Goal: Information Seeking & Learning: Learn about a topic

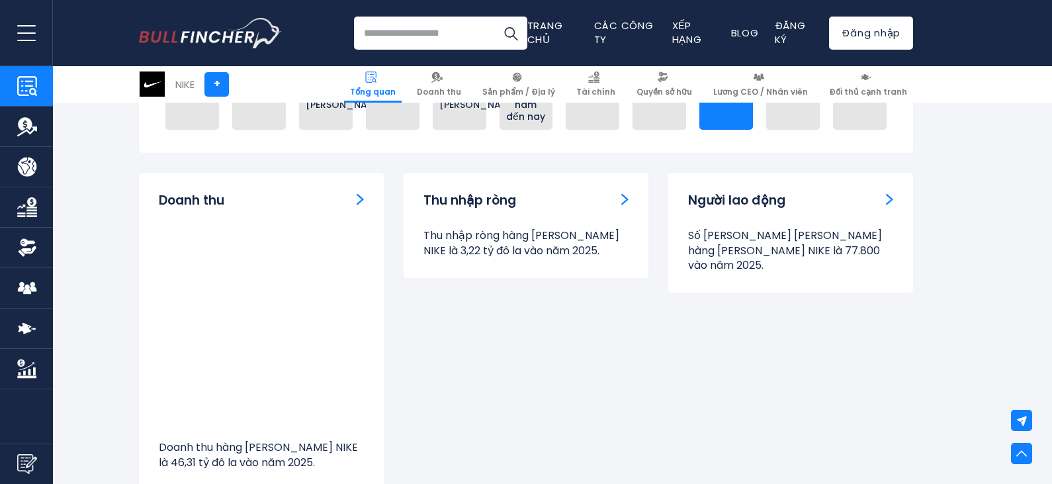
scroll to position [926, 0]
click at [357, 192] on div "Doanh thu" at bounding box center [261, 200] width 205 height 17
click at [356, 192] on div "Doanh thu" at bounding box center [261, 200] width 205 height 17
click at [178, 191] on font "Doanh thu" at bounding box center [191, 200] width 65 height 18
click at [303, 192] on div "Doanh thu" at bounding box center [261, 200] width 205 height 17
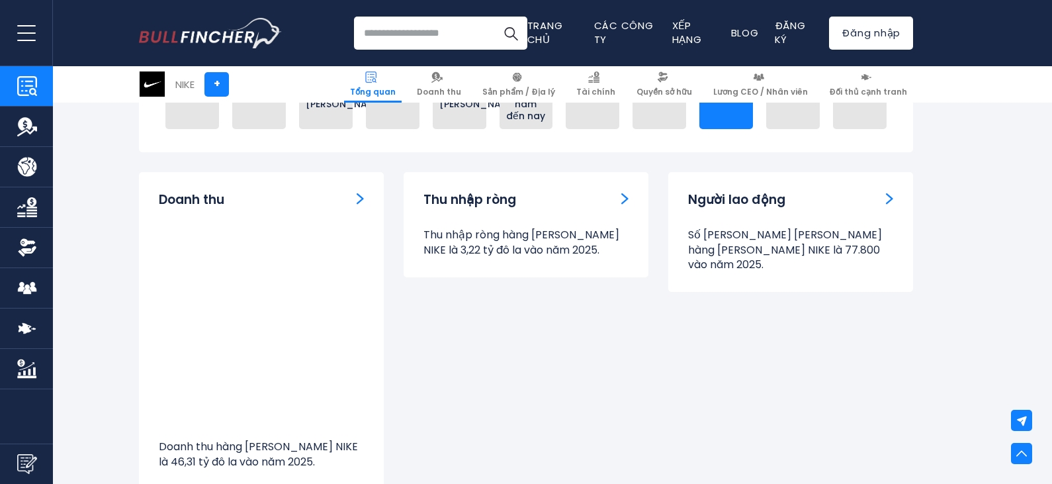
click at [890, 192] on img "Người lao động" at bounding box center [889, 198] width 7 height 12
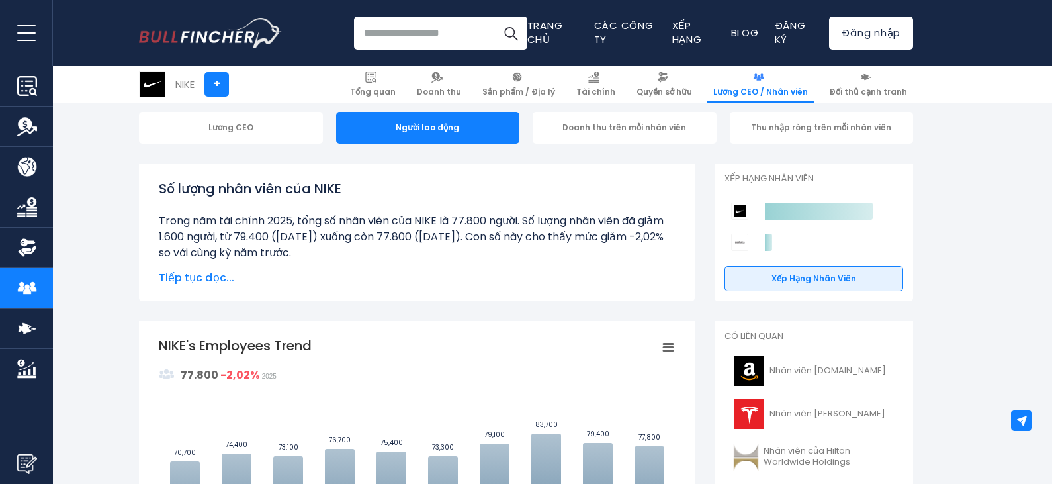
click at [202, 282] on font "Tiếp tục đọc..." at bounding box center [196, 277] width 75 height 15
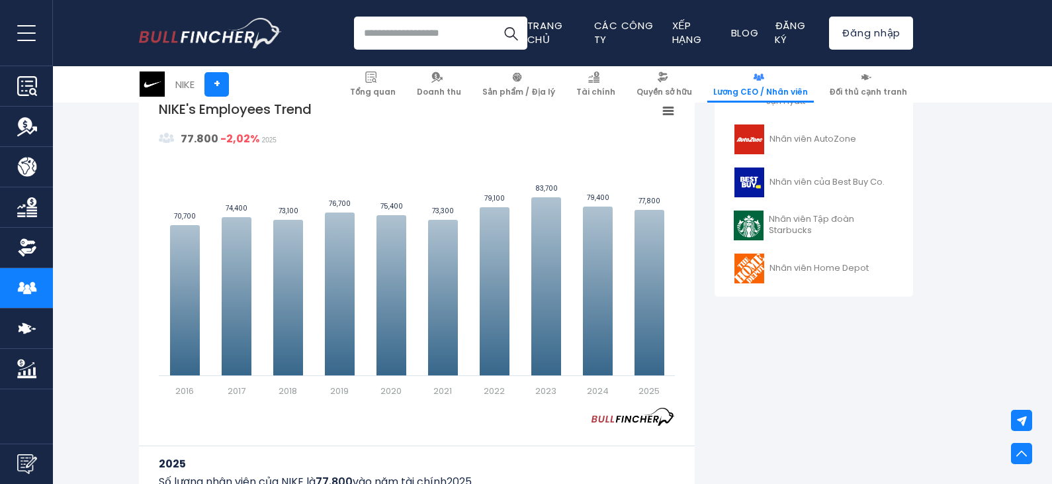
scroll to position [595, 0]
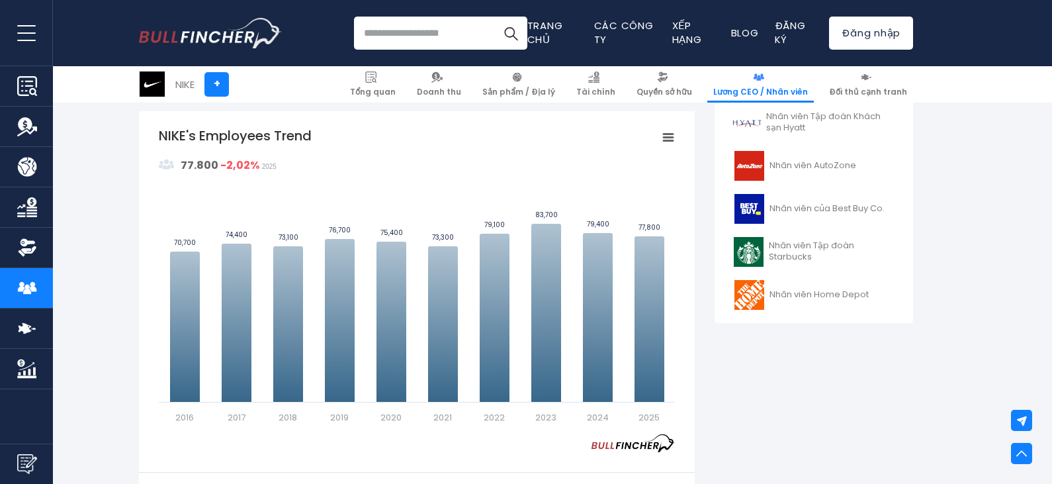
click at [670, 140] on rect "Xu hướng nhân viên của NIKE" at bounding box center [668, 137] width 19 height 19
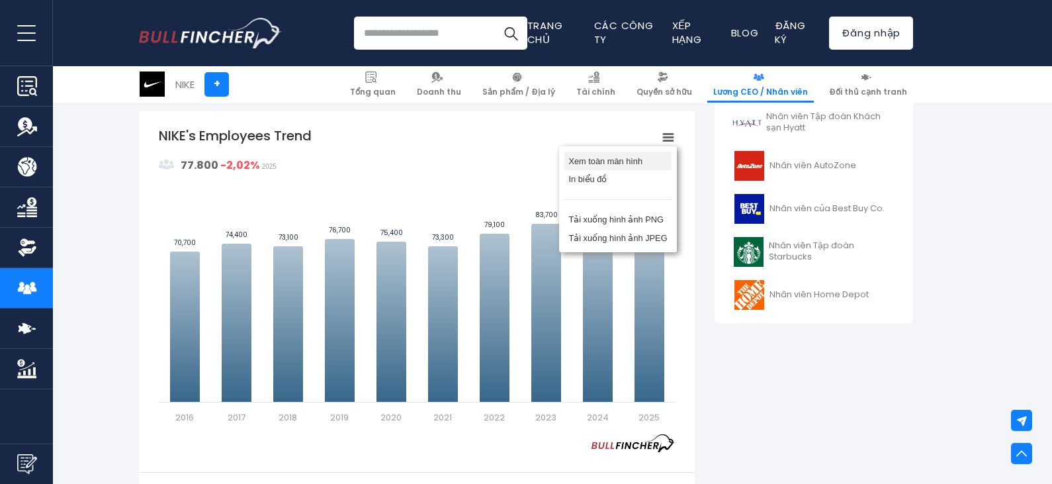
click at [628, 166] on font "Xem toàn màn hình" at bounding box center [605, 161] width 74 height 10
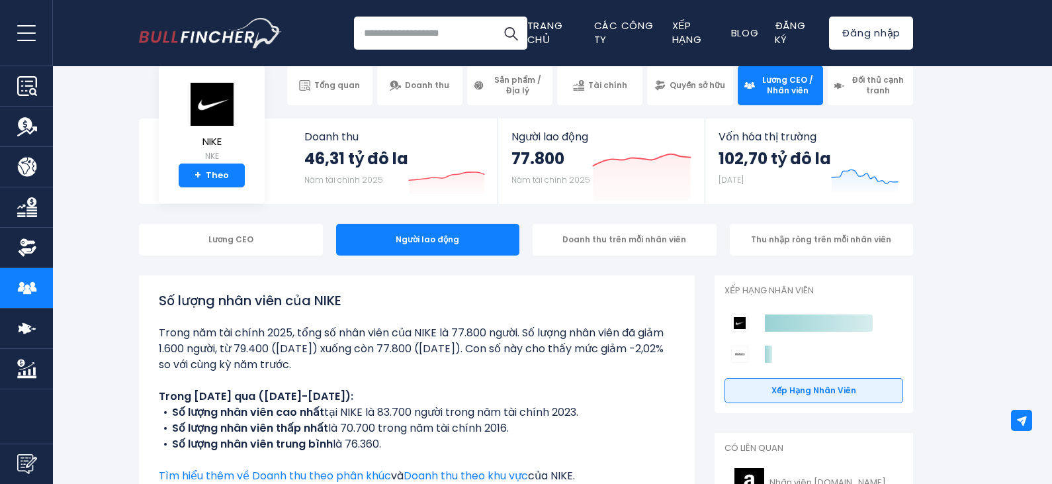
scroll to position [0, 0]
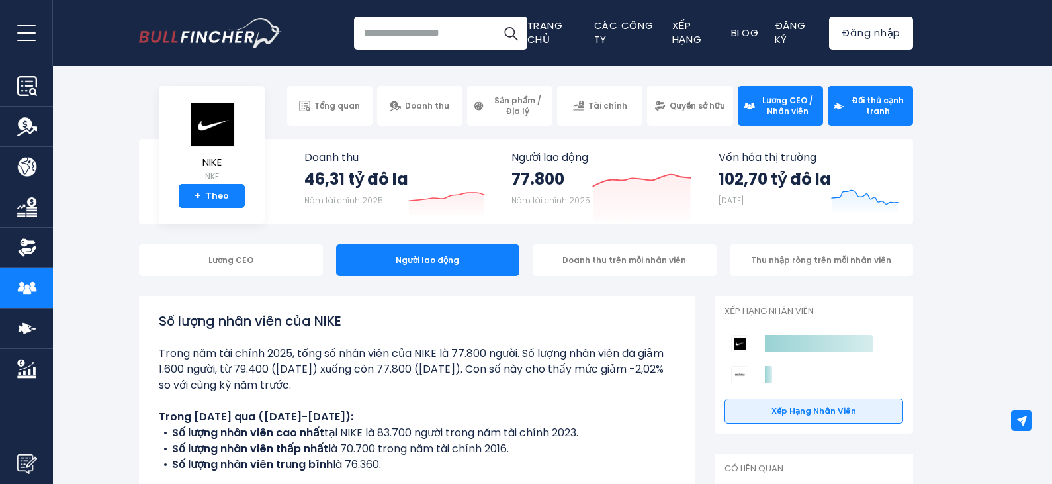
click at [865, 108] on span "Đối thủ cạnh tranh" at bounding box center [878, 105] width 58 height 21
click at [863, 112] on span "Đối thủ cạnh tranh" at bounding box center [878, 105] width 58 height 21
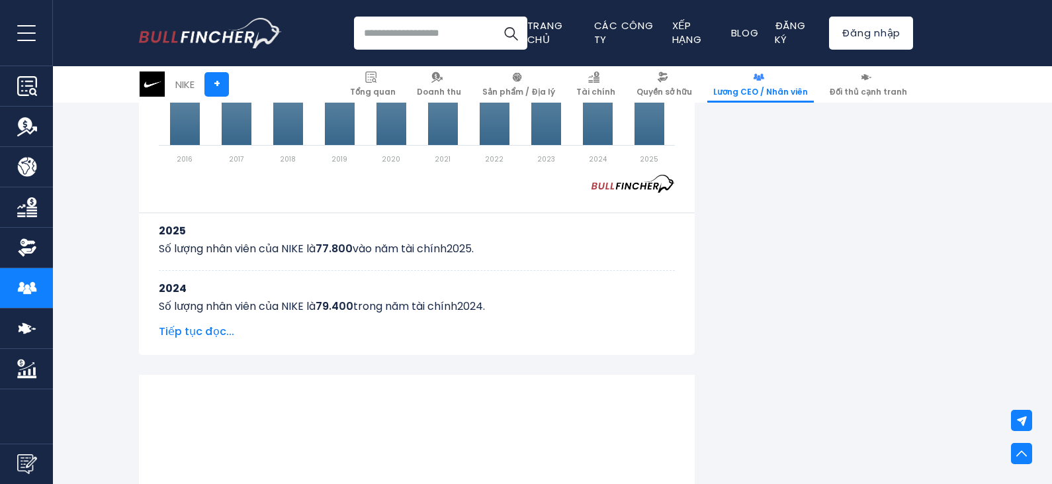
scroll to position [860, 0]
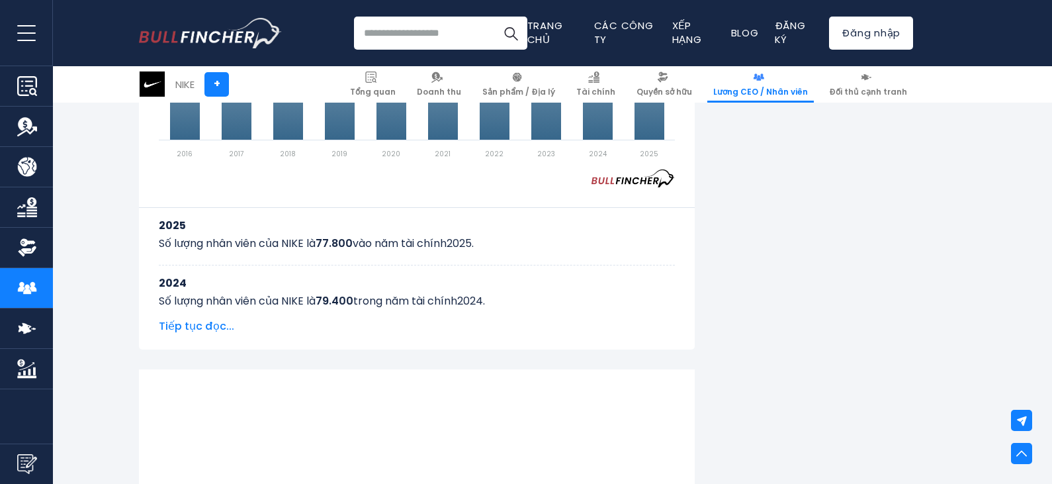
click at [203, 331] on font "Tiếp tục đọc..." at bounding box center [196, 325] width 75 height 15
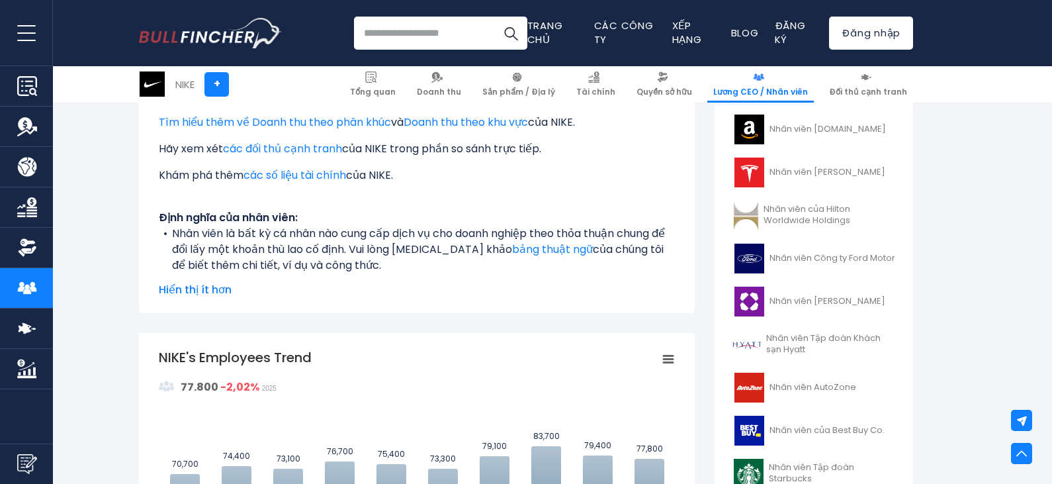
scroll to position [397, 0]
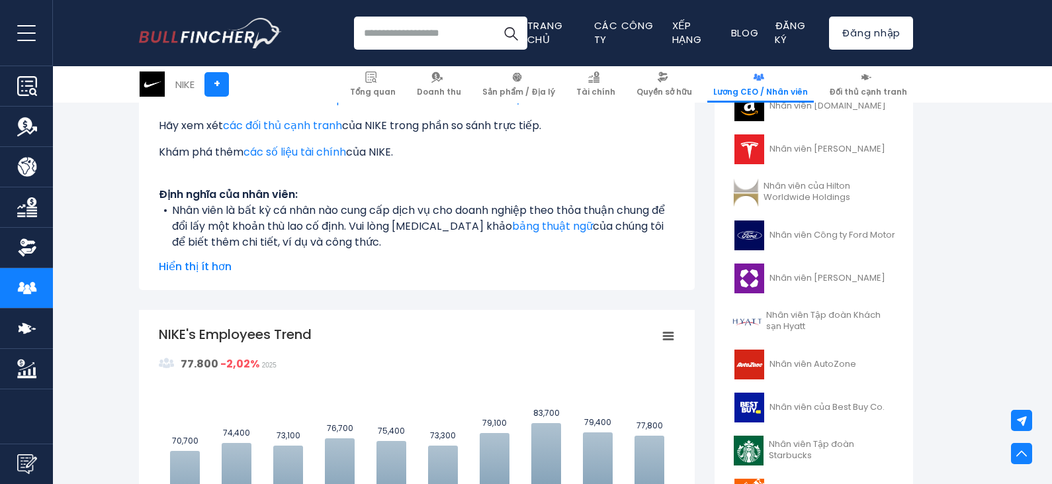
click at [663, 329] on rect "Xu hướng nhân viên của NIKE" at bounding box center [668, 336] width 19 height 19
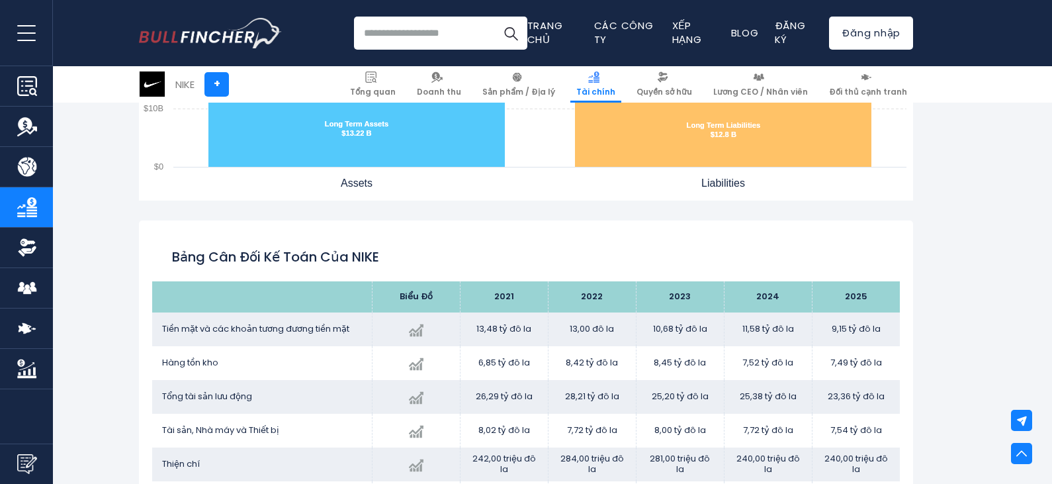
scroll to position [1444, 0]
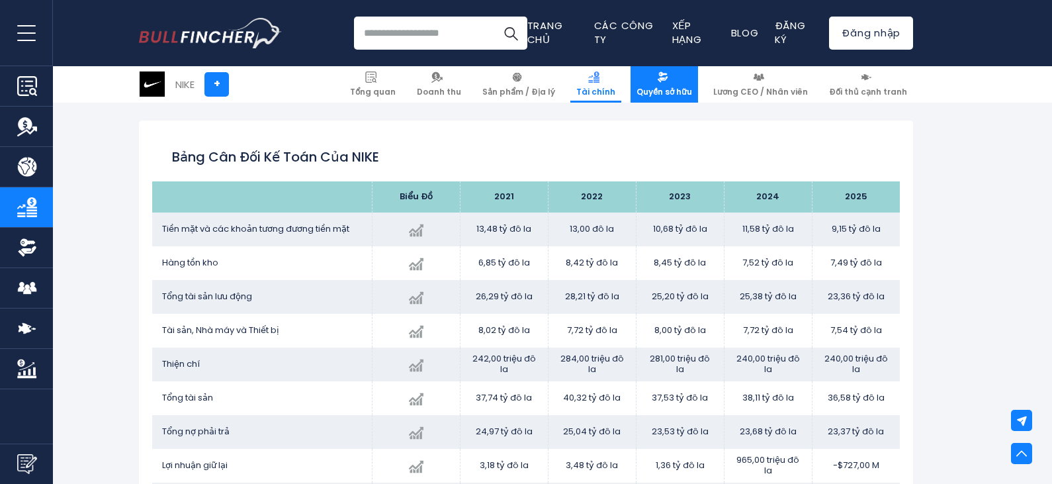
click at [674, 87] on font "Quyền sở hữu" at bounding box center [664, 91] width 56 height 11
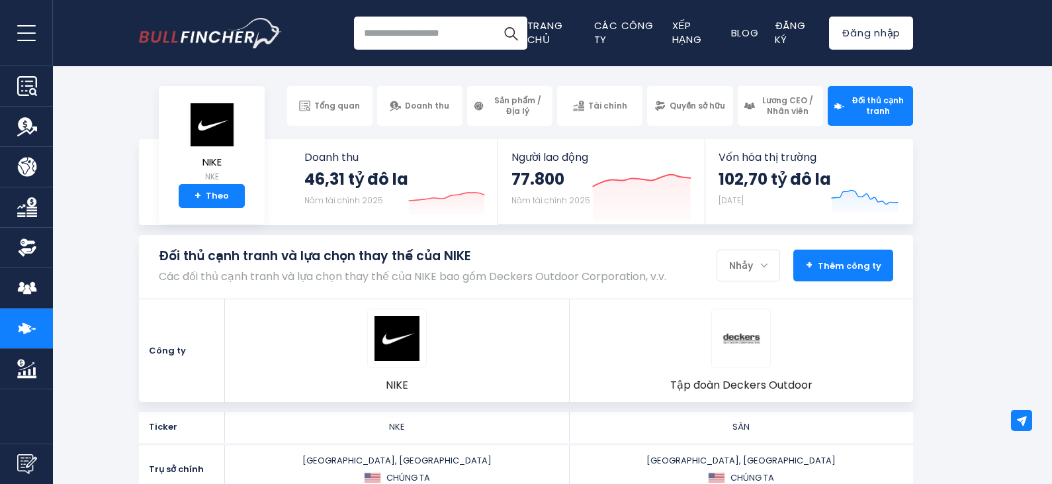
click at [842, 259] on font "Thêm công ty" at bounding box center [850, 265] width 64 height 13
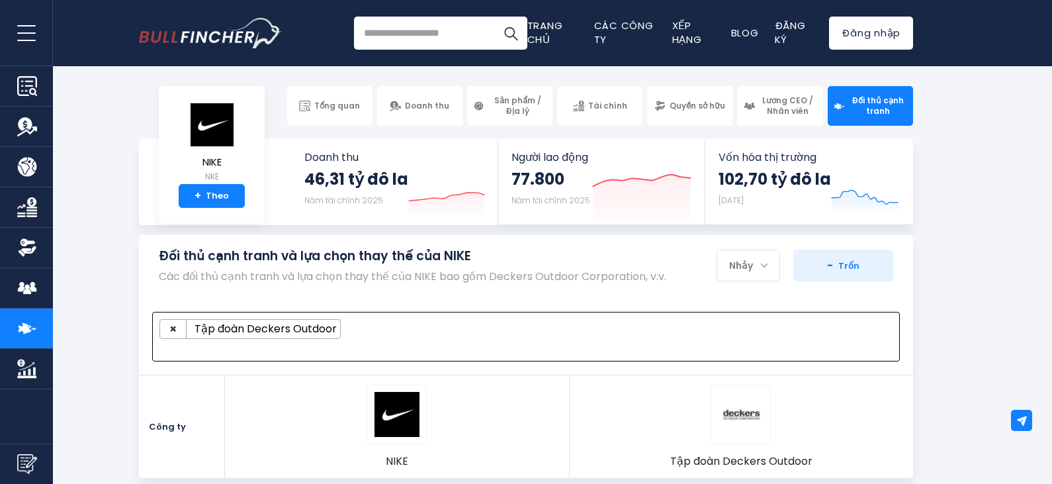
click at [760, 319] on ul "× Tập đoàn Deckers Outdoor" at bounding box center [519, 329] width 721 height 20
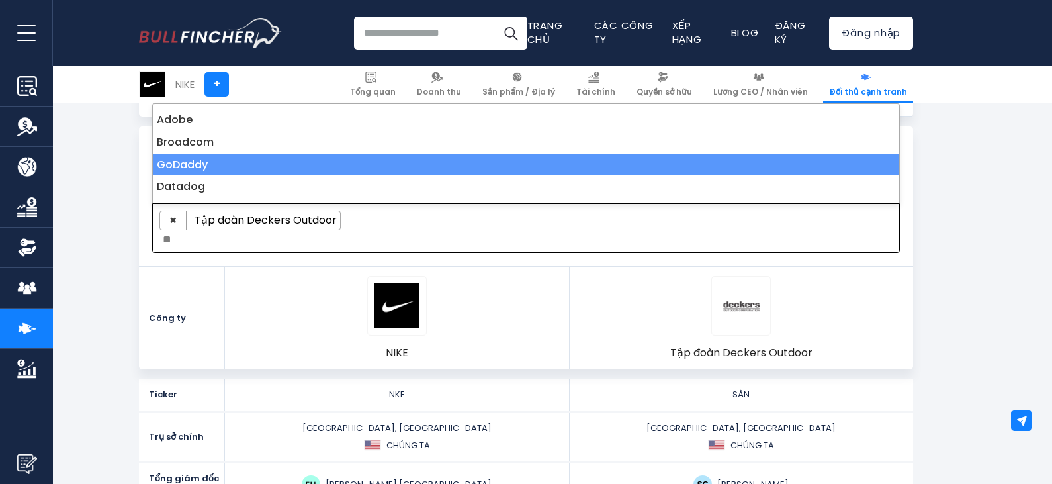
scroll to position [198, 0]
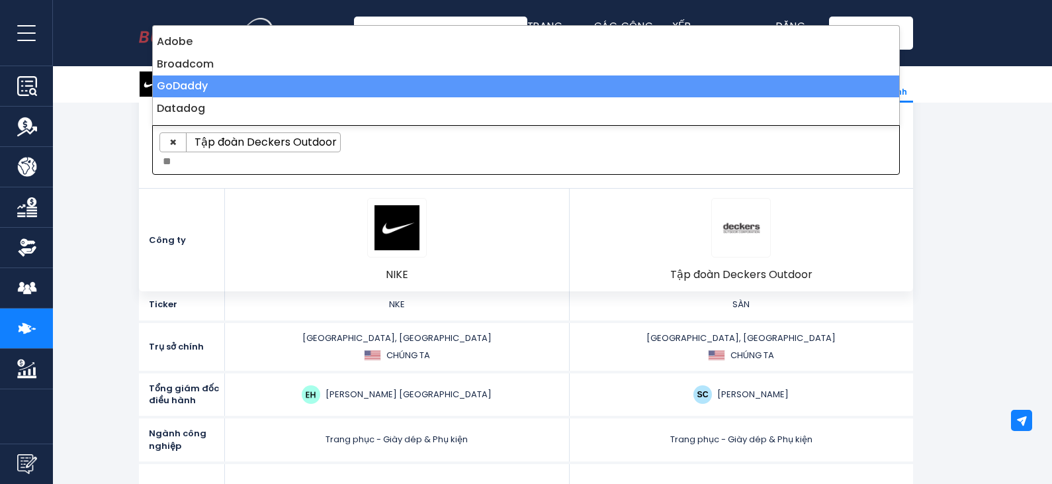
type textarea "*"
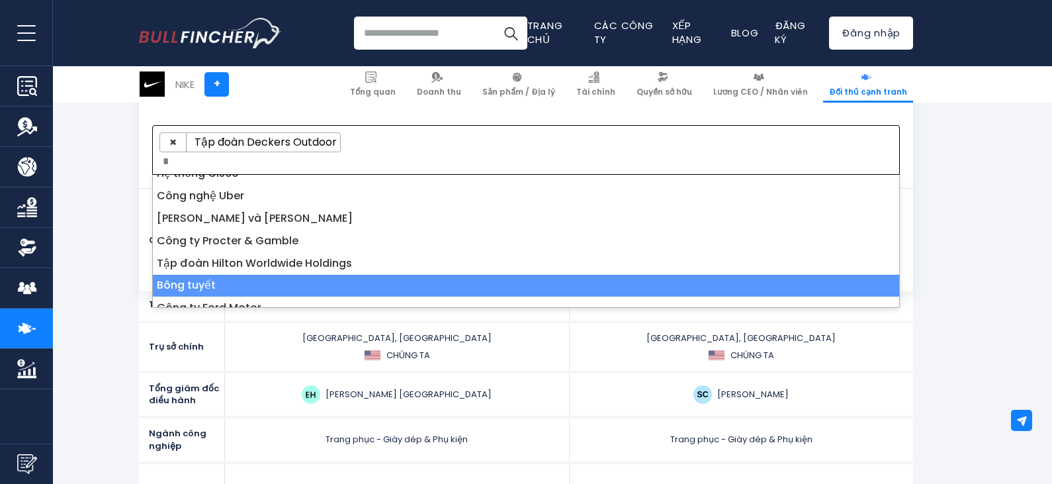
scroll to position [463, 0]
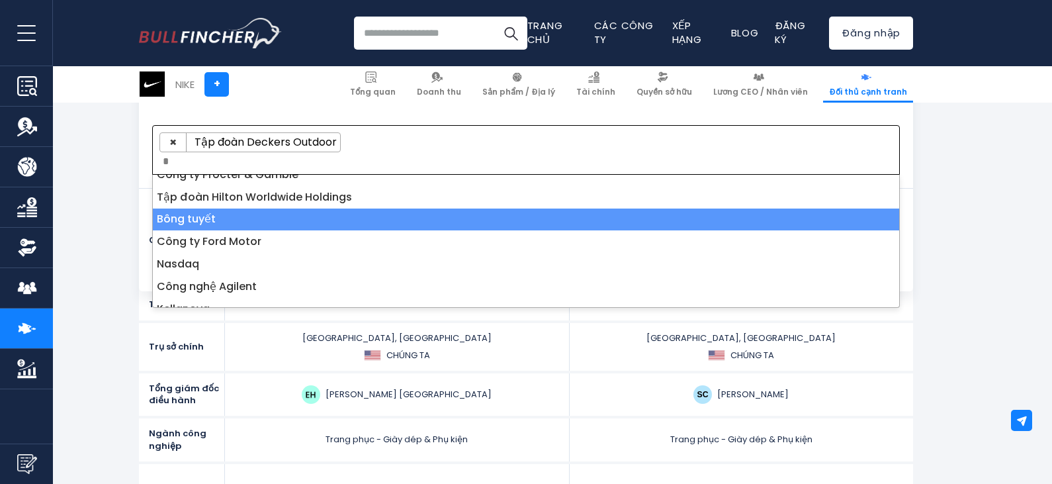
type textarea "*"
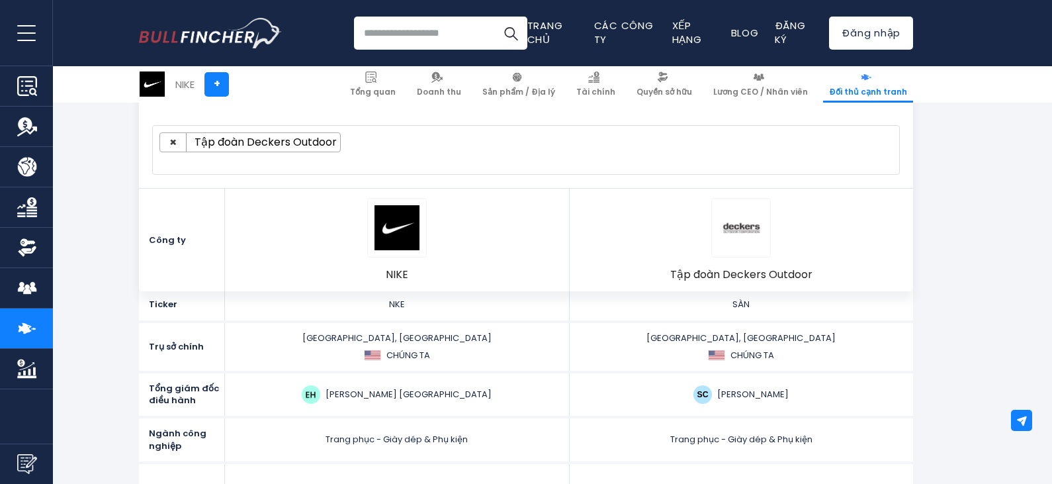
click at [966, 226] on section "Đối thủ cạnh tranh và lựa chọn thay thế của NIKE Các đối thủ cạnh tranh và lựa …" at bounding box center [526, 169] width 1052 height 243
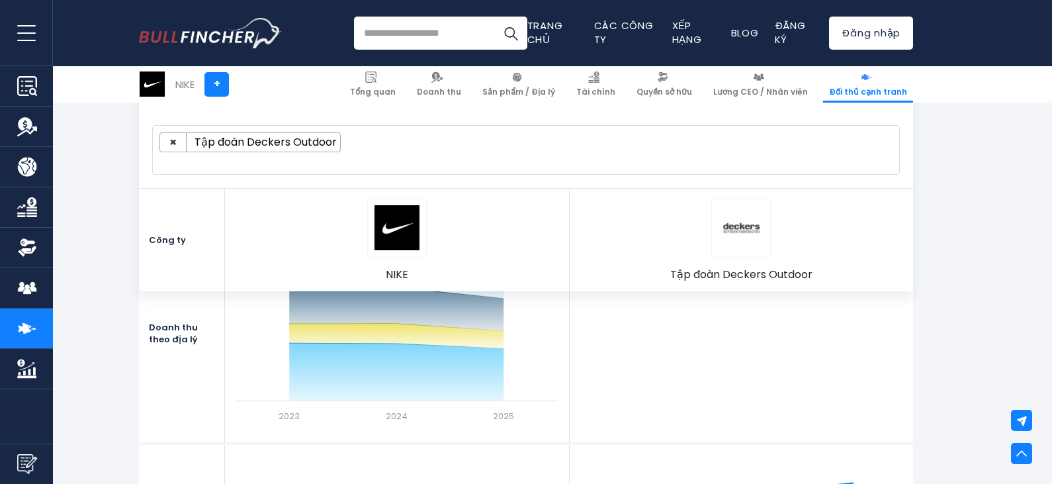
scroll to position [1786, 0]
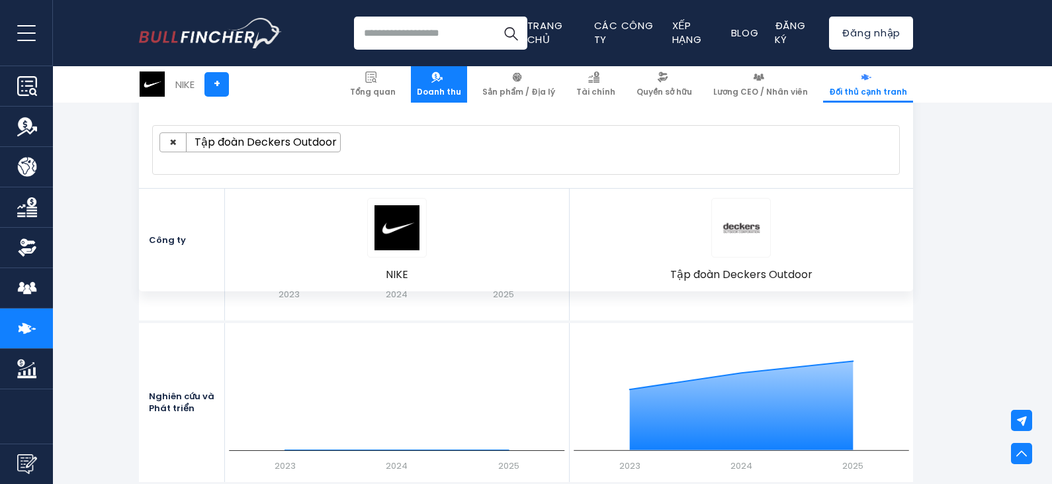
click at [433, 84] on link "Doanh thu" at bounding box center [439, 84] width 56 height 36
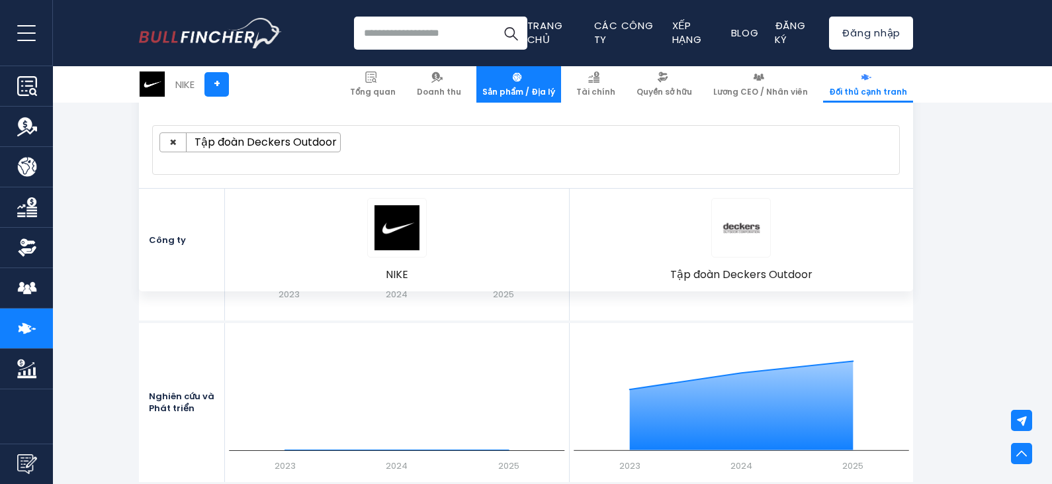
click at [539, 89] on font "Sản phẩm / Địa lý" at bounding box center [518, 91] width 73 height 11
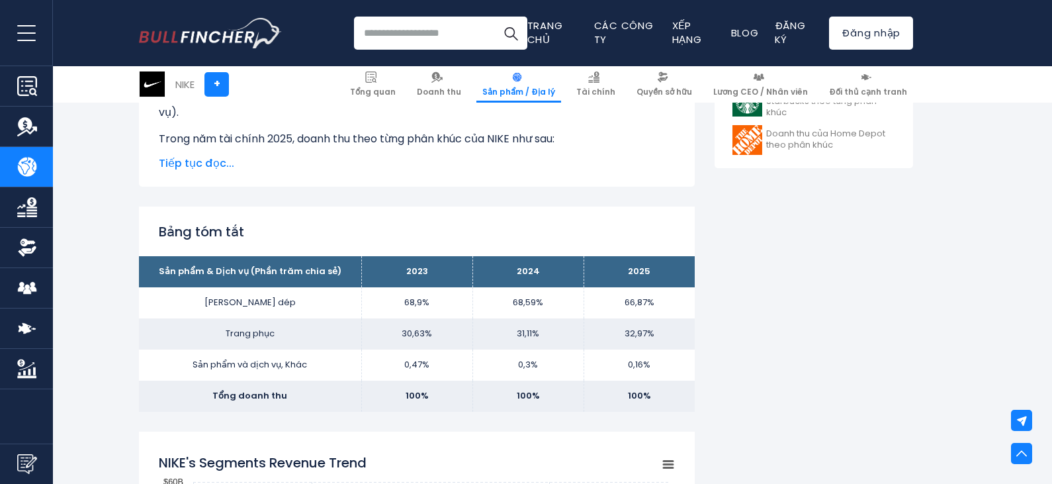
scroll to position [728, 0]
